Goal: Task Accomplishment & Management: Use online tool/utility

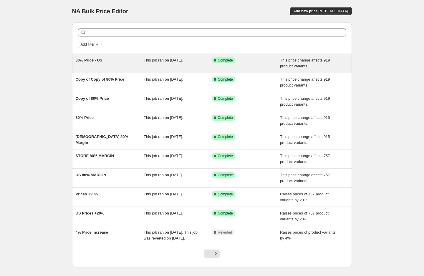
click at [82, 60] on span "80% Price - US" at bounding box center [89, 60] width 27 height 4
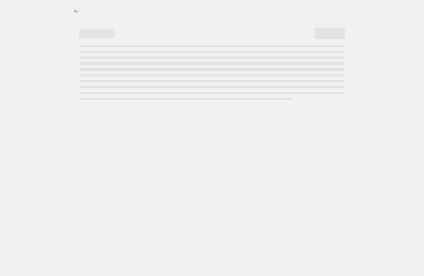
select select "margin"
select select "pp"
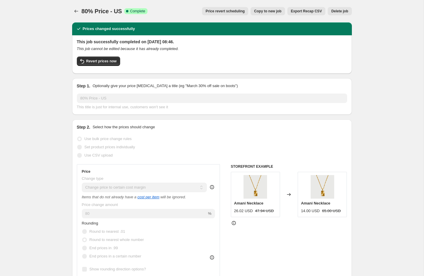
click at [273, 12] on span "Copy to new job" at bounding box center [267, 11] width 27 height 5
select select "margin"
select select "pp"
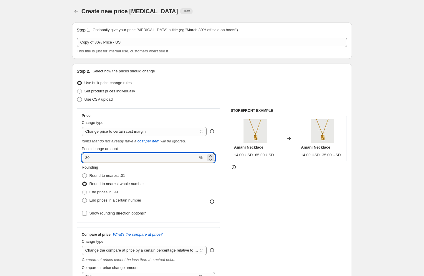
drag, startPoint x: 102, startPoint y: 158, endPoint x: 70, endPoint y: 154, distance: 32.4
type input "20"
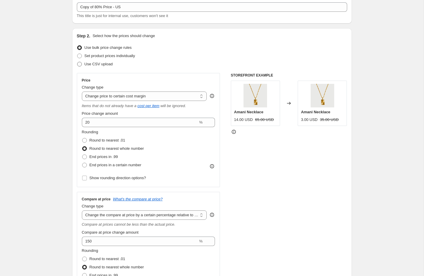
scroll to position [41, 0]
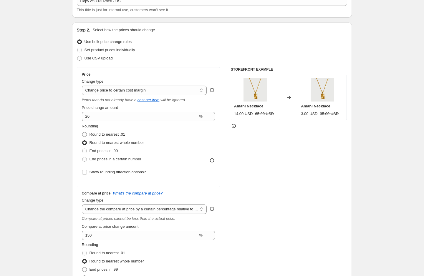
click at [96, 85] on div "Change type Change the price to a certain amount Change the price by a certain …" at bounding box center [144, 87] width 125 height 16
click at [96, 88] on select "Change the price to a certain amount Change the price by a certain amount Chang…" at bounding box center [144, 90] width 125 height 9
select select "percentage"
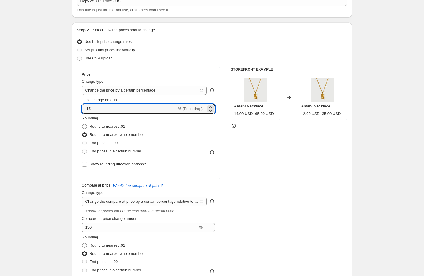
drag, startPoint x: 95, startPoint y: 108, endPoint x: 77, endPoint y: 108, distance: 18.5
click at [77, 108] on div "Price Change type Change the price to a certain amount Change the price by a ce…" at bounding box center [148, 120] width 143 height 106
type input "20"
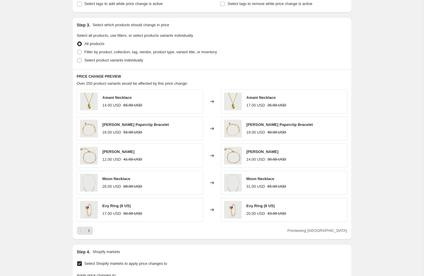
scroll to position [340, 0]
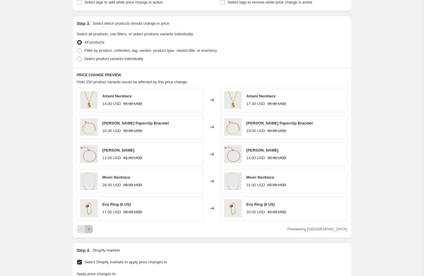
click at [92, 228] on button "Next" at bounding box center [89, 229] width 8 height 8
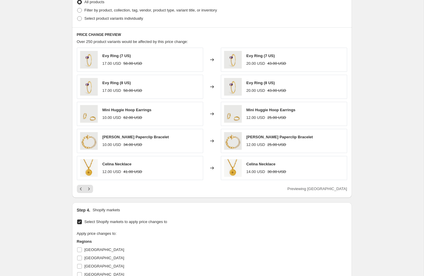
scroll to position [380, 0]
click at [92, 186] on button "Next" at bounding box center [89, 188] width 8 height 8
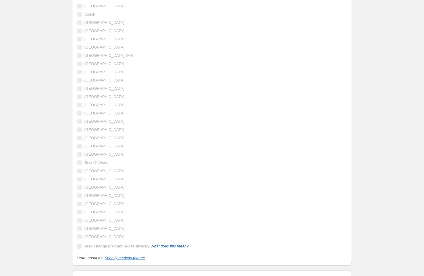
scroll to position [735, 0]
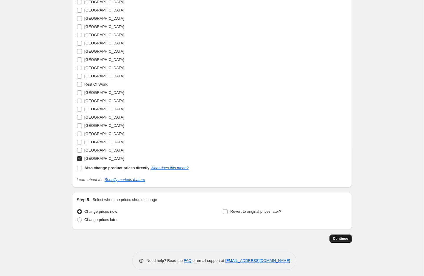
click at [345, 236] on span "Continue" at bounding box center [340, 238] width 15 height 5
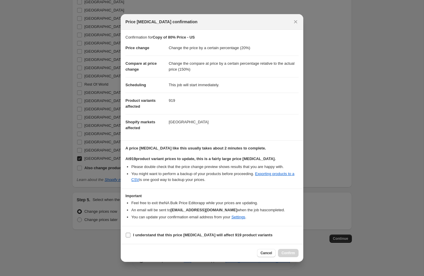
click at [129, 234] on input "I understand that this price [MEDICAL_DATA] will affect 919 product variants" at bounding box center [128, 235] width 5 height 5
checkbox input "true"
click at [293, 255] on button "Confirm" at bounding box center [288, 253] width 21 height 8
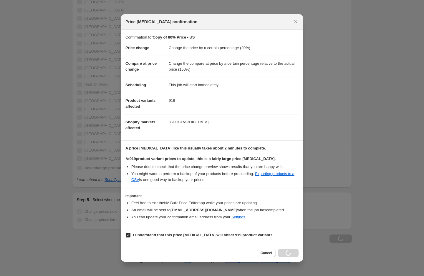
scroll to position [755, 0]
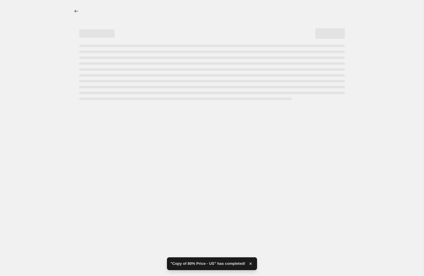
select select "percentage"
select select "pp"
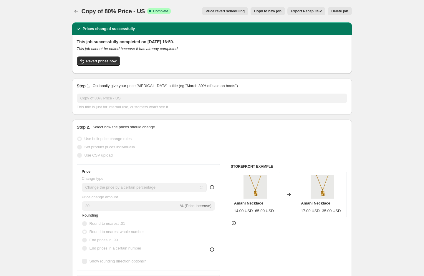
click at [84, 51] on div "This job cannot be edited because it has already completed." at bounding box center [212, 49] width 270 height 6
click at [76, 10] on icon "Price change jobs" at bounding box center [76, 11] width 6 height 6
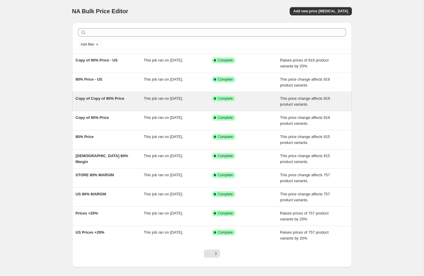
click at [108, 97] on span "Copy of Copy of 80% Price" at bounding box center [100, 98] width 49 height 4
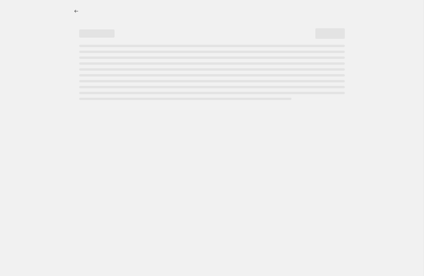
select select "no_change"
select select "pp"
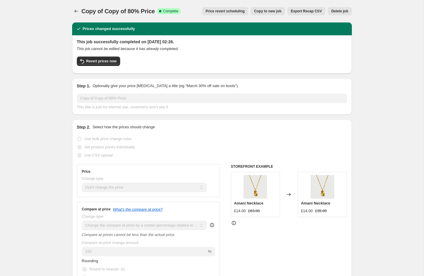
click at [271, 11] on span "Copy to new job" at bounding box center [267, 11] width 27 height 5
select select "no_change"
select select "pp"
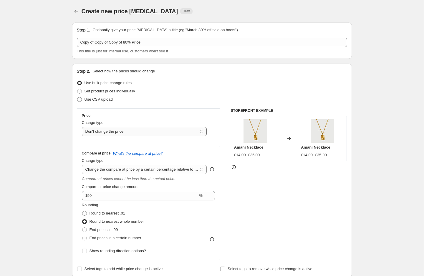
click at [156, 131] on select "Change the price to a certain amount Change the price by a certain amount Chang…" at bounding box center [144, 131] width 125 height 9
select select "percentage"
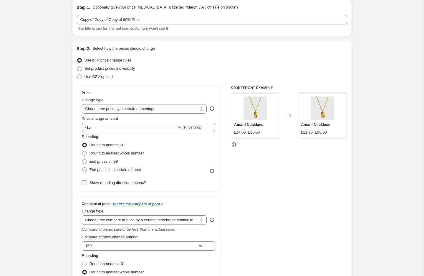
scroll to position [24, 0]
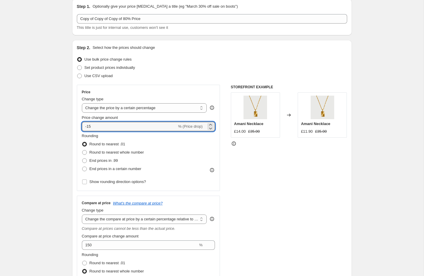
drag, startPoint x: 98, startPoint y: 126, endPoint x: 73, endPoint y: 126, distance: 24.7
click at [74, 126] on div "Step 2. Select how the prices should change Use bulk price change rules Set pro…" at bounding box center [211, 183] width 279 height 287
type input "20"
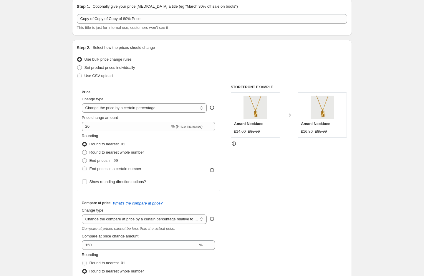
click at [86, 149] on label "Round to nearest whole number" at bounding box center [113, 152] width 62 height 8
click at [82, 150] on input "Round to nearest whole number" at bounding box center [82, 150] width 0 height 0
radio input "true"
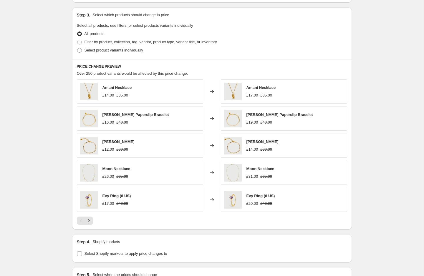
scroll to position [424, 0]
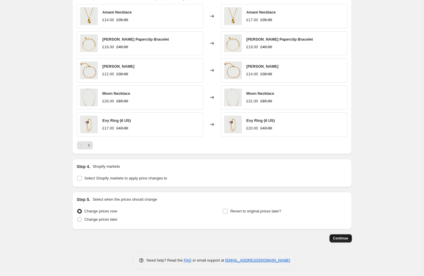
click at [339, 237] on span "Continue" at bounding box center [340, 238] width 15 height 5
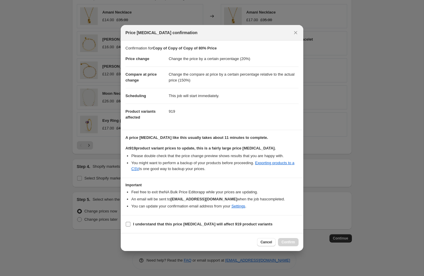
click at [145, 224] on b "I understand that this price [MEDICAL_DATA] will affect 919 product variants" at bounding box center [202, 224] width 139 height 4
click at [130, 224] on input "I understand that this price [MEDICAL_DATA] will affect 919 product variants" at bounding box center [128, 224] width 5 height 5
checkbox input "true"
click at [293, 242] on span "Confirm" at bounding box center [288, 242] width 14 height 5
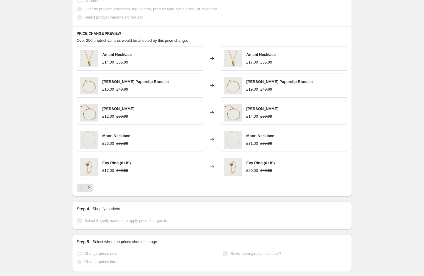
scroll to position [439, 0]
